Goal: Task Accomplishment & Management: Manage account settings

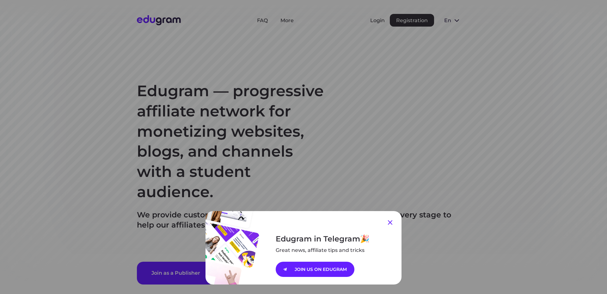
click at [388, 220] on icon at bounding box center [390, 222] width 8 height 8
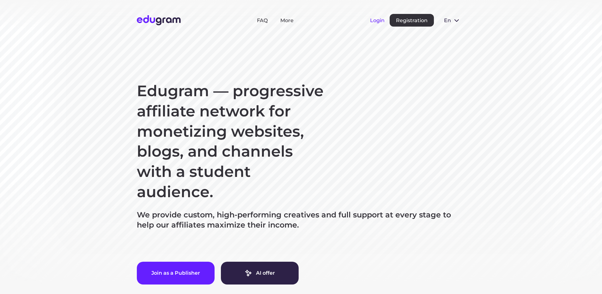
click at [374, 19] on button "Login" at bounding box center [377, 20] width 15 height 6
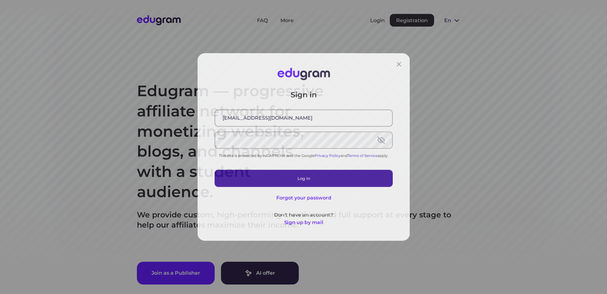
click at [309, 183] on button "Log in" at bounding box center [303, 179] width 184 height 18
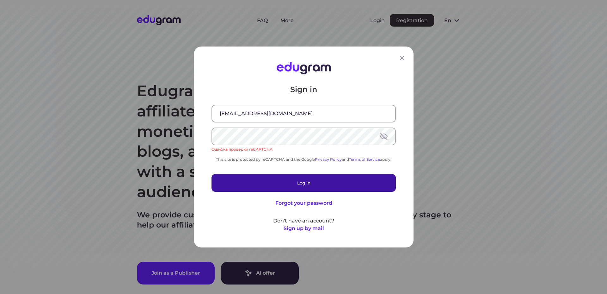
click at [285, 181] on button "Log in" at bounding box center [303, 183] width 184 height 18
